Goal: Task Accomplishment & Management: Use online tool/utility

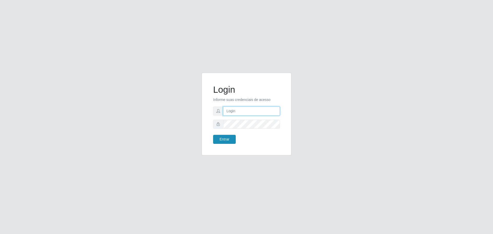
type input "[EMAIL_ADDRESS][DOMAIN_NAME]"
click at [218, 137] on button "Entrar" at bounding box center [224, 139] width 23 height 9
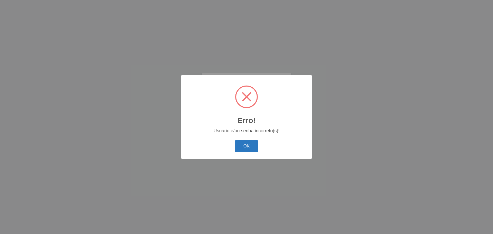
drag, startPoint x: 238, startPoint y: 148, endPoint x: 238, endPoint y: 143, distance: 5.1
click at [238, 148] on button "OK" at bounding box center [247, 146] width 24 height 12
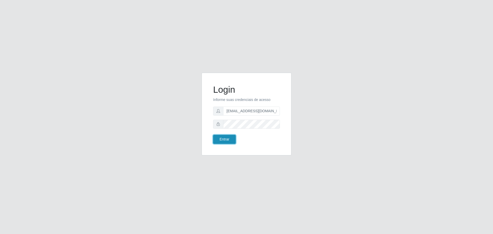
click at [228, 136] on button "Entrar" at bounding box center [224, 139] width 23 height 9
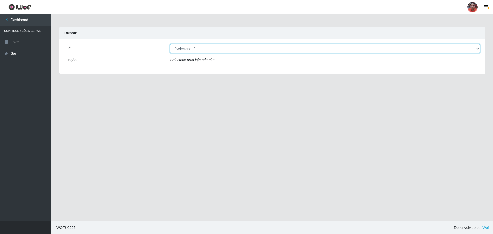
click at [416, 51] on select "[Selecione...] Mar Vermelho - Loja 05" at bounding box center [325, 48] width 310 height 9
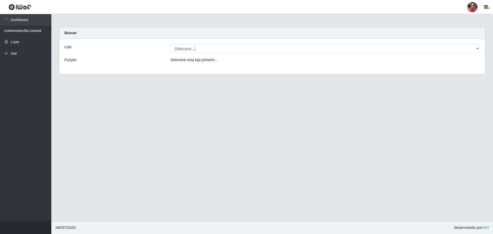
click at [378, 68] on div "Loja [Selecione...] Mar Vermelho - Loja 05 Função Selecione uma loja primeiro..." at bounding box center [272, 56] width 426 height 35
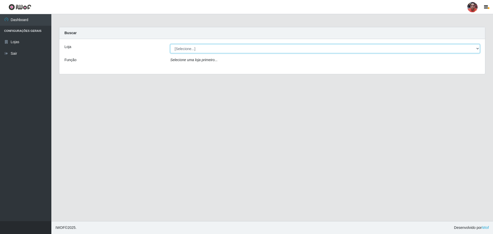
click at [378, 48] on select "[Selecione...] Mar Vermelho - Loja 05" at bounding box center [325, 48] width 310 height 9
select select "252"
click at [170, 44] on select "[Selecione...] Mar Vermelho - Loja 05" at bounding box center [325, 48] width 310 height 9
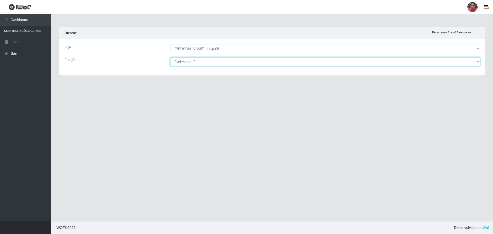
click at [374, 61] on select "[Selecione...] ASG ASG + ASG ++ Auxiliar de Depósito Auxiliar de Depósito + Aux…" at bounding box center [325, 61] width 310 height 9
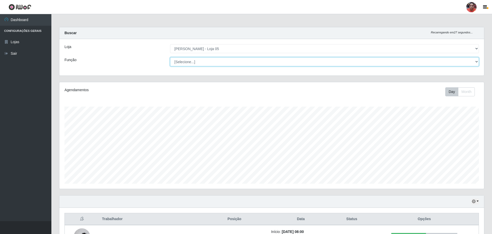
scroll to position [107, 424]
click at [132, 65] on div "Função" at bounding box center [113, 61] width 105 height 9
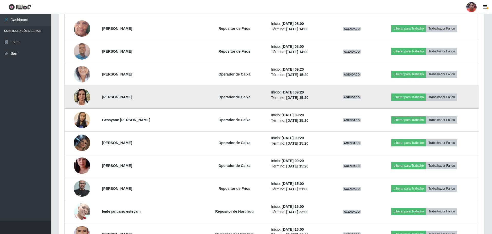
scroll to position [359, 0]
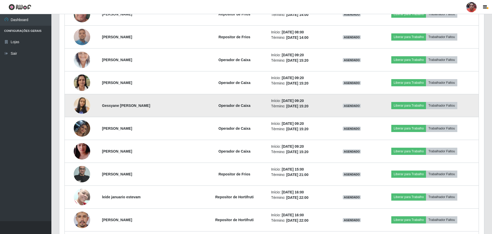
click at [83, 105] on img at bounding box center [82, 105] width 16 height 29
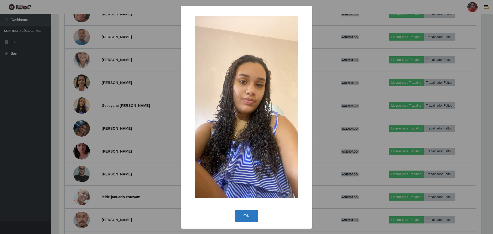
click at [248, 211] on button "OK" at bounding box center [247, 216] width 24 height 12
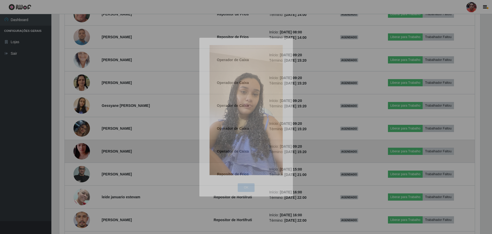
scroll to position [107, 424]
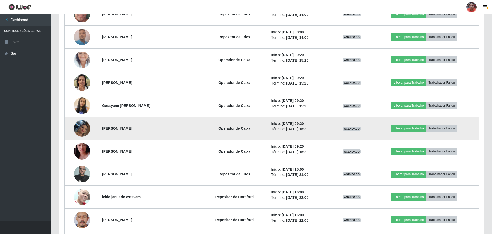
click at [83, 131] on img at bounding box center [82, 128] width 16 height 29
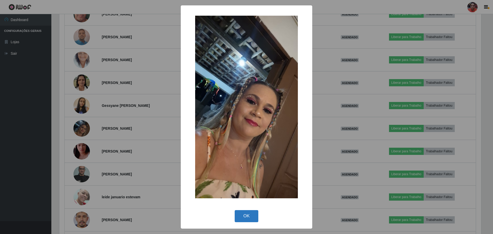
click at [238, 216] on button "OK" at bounding box center [247, 216] width 24 height 12
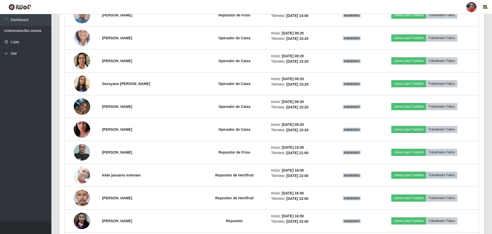
scroll to position [336, 0]
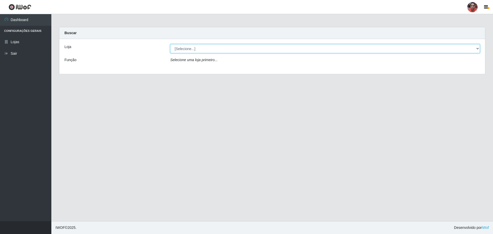
click at [477, 51] on select "[Selecione...] Mar Vermelho - Loja 05" at bounding box center [325, 48] width 310 height 9
select select "252"
click at [170, 44] on select "[Selecione...] Mar Vermelho - Loja 05" at bounding box center [325, 48] width 310 height 9
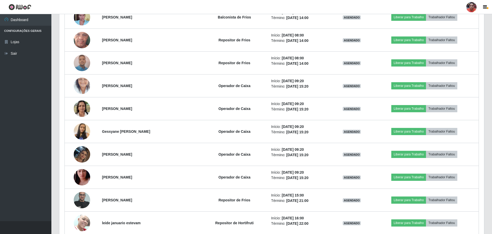
scroll to position [334, 0]
